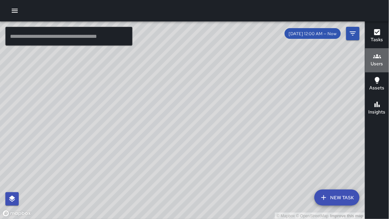
click at [374, 61] on h6 "Users" at bounding box center [377, 63] width 12 height 7
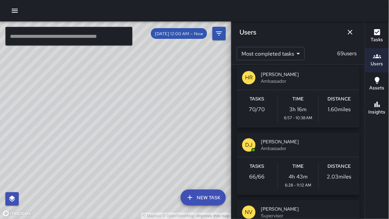
scroll to position [140, 0]
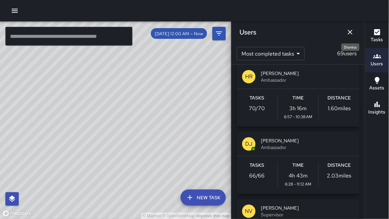
click at [350, 34] on icon "Dismiss" at bounding box center [350, 32] width 8 height 8
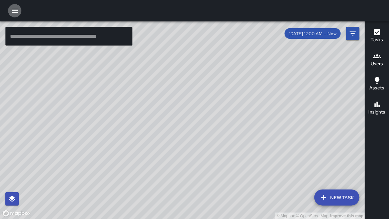
click at [12, 11] on icon "button" at bounding box center [15, 11] width 6 height 4
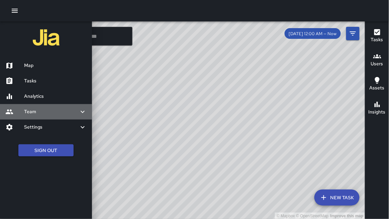
click at [45, 114] on h6 "Team" at bounding box center [51, 111] width 54 height 7
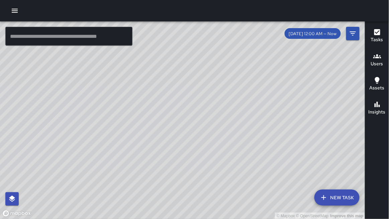
click at [14, 10] on icon "button" at bounding box center [15, 11] width 8 height 8
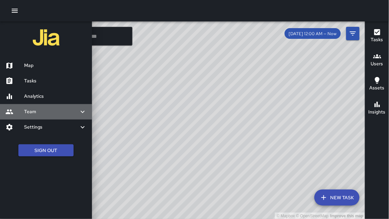
click at [31, 112] on h6 "Team" at bounding box center [51, 111] width 54 height 7
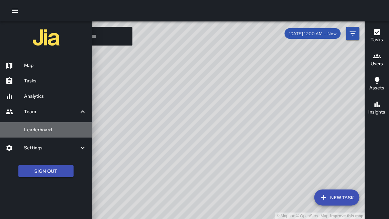
click at [46, 128] on h6 "Leaderboard" at bounding box center [55, 129] width 62 height 7
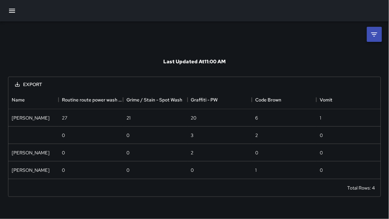
scroll to position [88, 372]
click at [368, 35] on li at bounding box center [374, 34] width 15 height 15
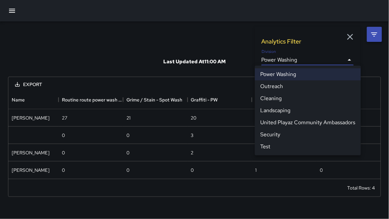
click at [273, 61] on body "**********" at bounding box center [194, 109] width 389 height 219
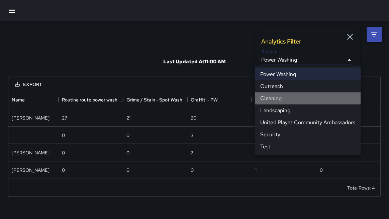
click at [276, 97] on li "Cleaning" at bounding box center [308, 98] width 106 height 12
type input "**********"
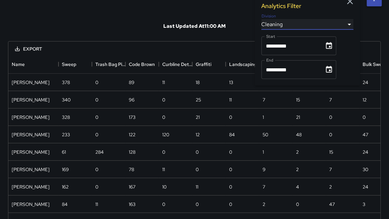
scroll to position [0, 0]
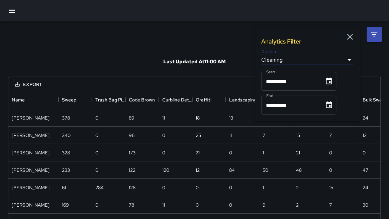
click at [10, 9] on icon "button" at bounding box center [12, 11] width 6 height 4
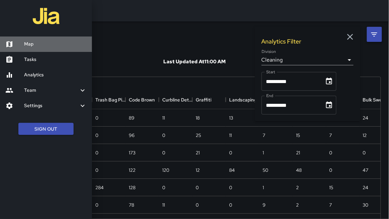
click at [30, 42] on h6 "Map" at bounding box center [55, 43] width 62 height 7
